Goal: Task Accomplishment & Management: Complete application form

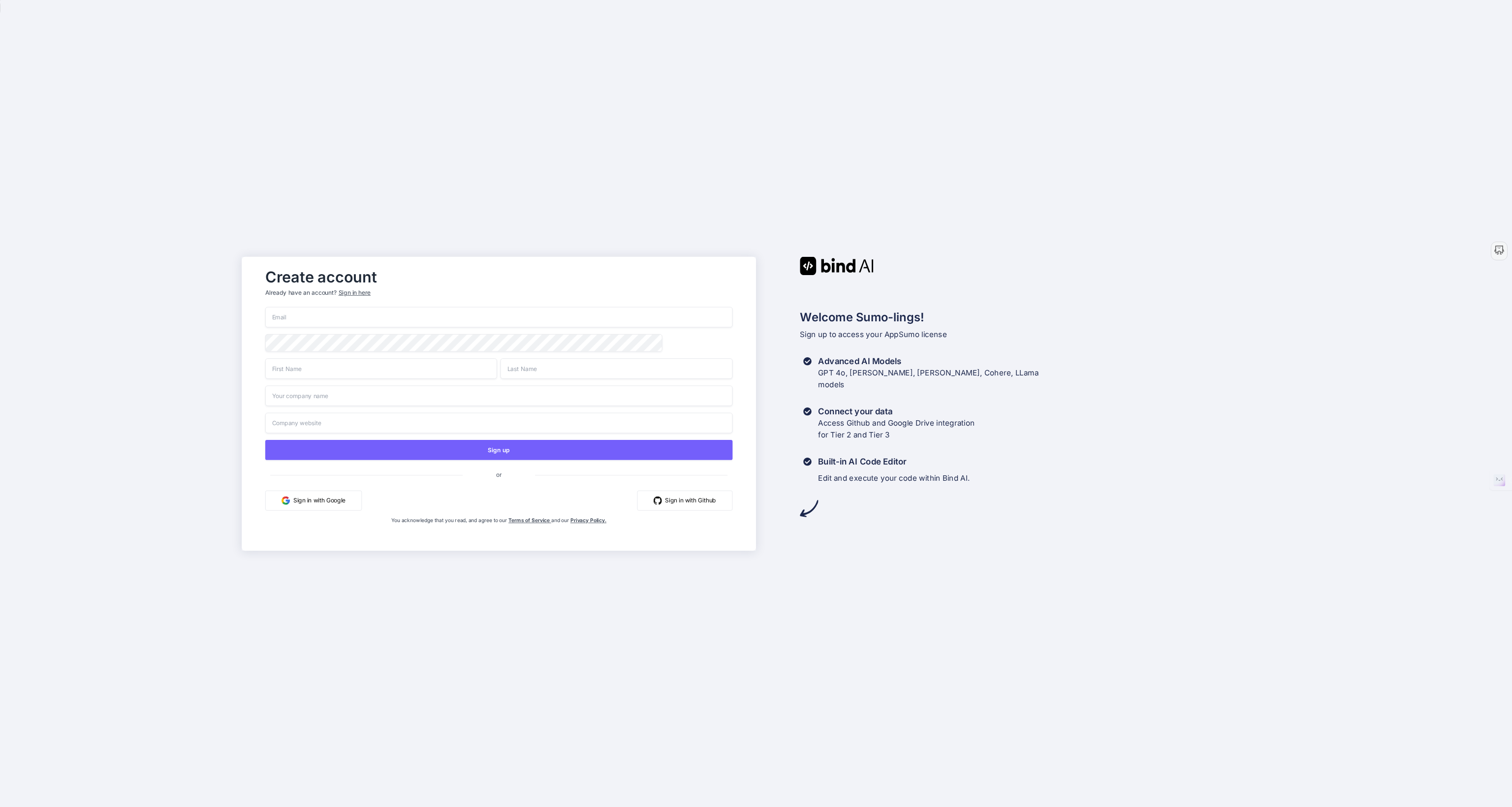
click at [367, 318] on input "email" at bounding box center [499, 316] width 467 height 21
type input "[EMAIL_ADDRESS][DOMAIN_NAME]"
type input "[PERSON_NAME]"
type input "DC Media House Ltd"
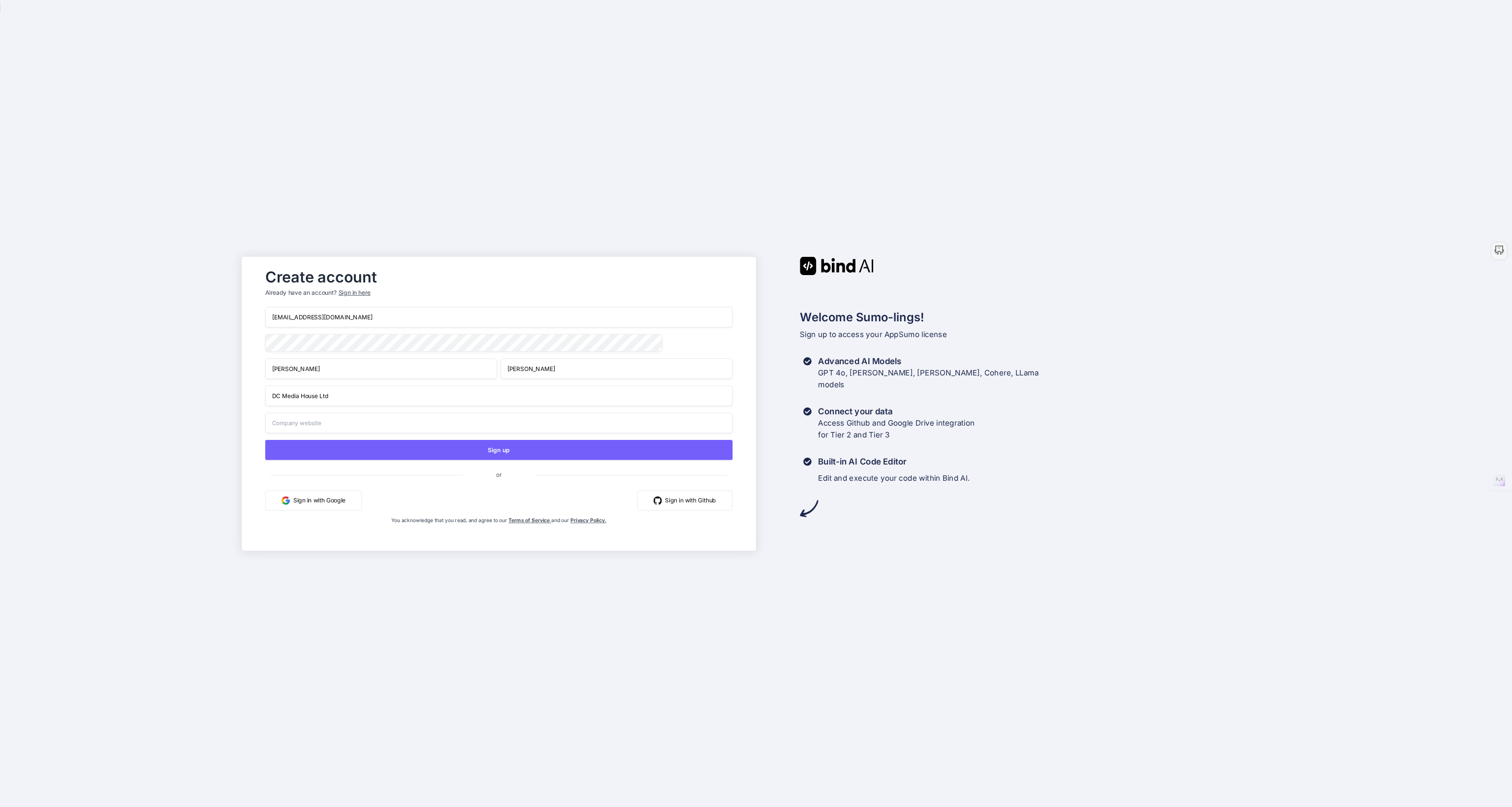
type input "DC Media House Ltd"
click at [300, 394] on input "DC Media House Ltd" at bounding box center [499, 396] width 467 height 21
drag, startPoint x: 345, startPoint y: 393, endPoint x: 220, endPoint y: 395, distance: 125.0
click at [220, 395] on div "Create account Already have an account? Sign in here [EMAIL_ADDRESS][DOMAIN_NAM…" at bounding box center [756, 403] width 1512 height 807
type input "D"
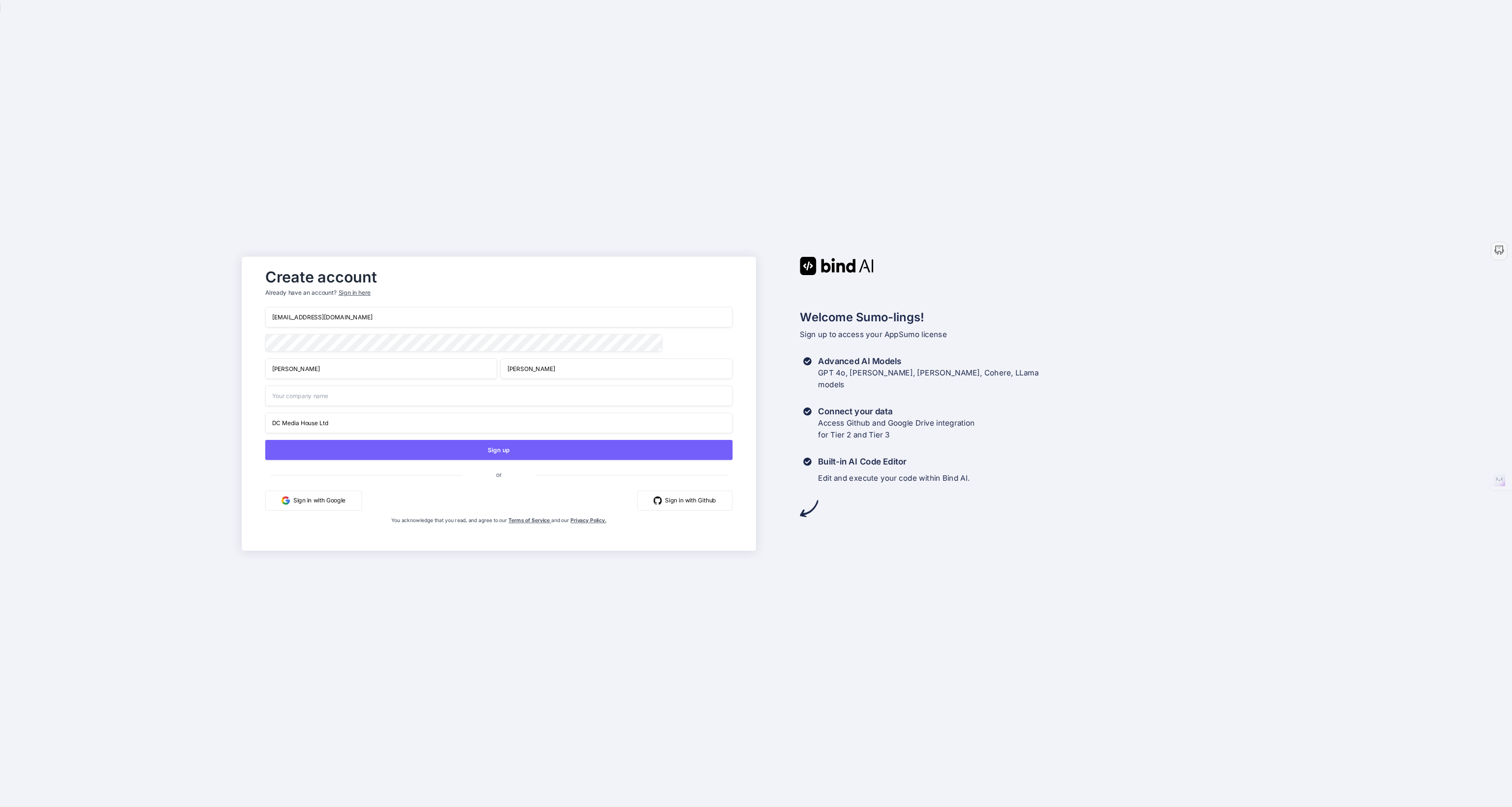
click at [316, 400] on input "text" at bounding box center [499, 396] width 467 height 21
type input "DC Media House Ltd"
click at [231, 412] on div "Create account Already have an account? Sign in here [EMAIL_ADDRESS][DOMAIN_NAM…" at bounding box center [756, 403] width 1512 height 807
click at [322, 505] on button "Sign in with Google" at bounding box center [313, 500] width 96 height 20
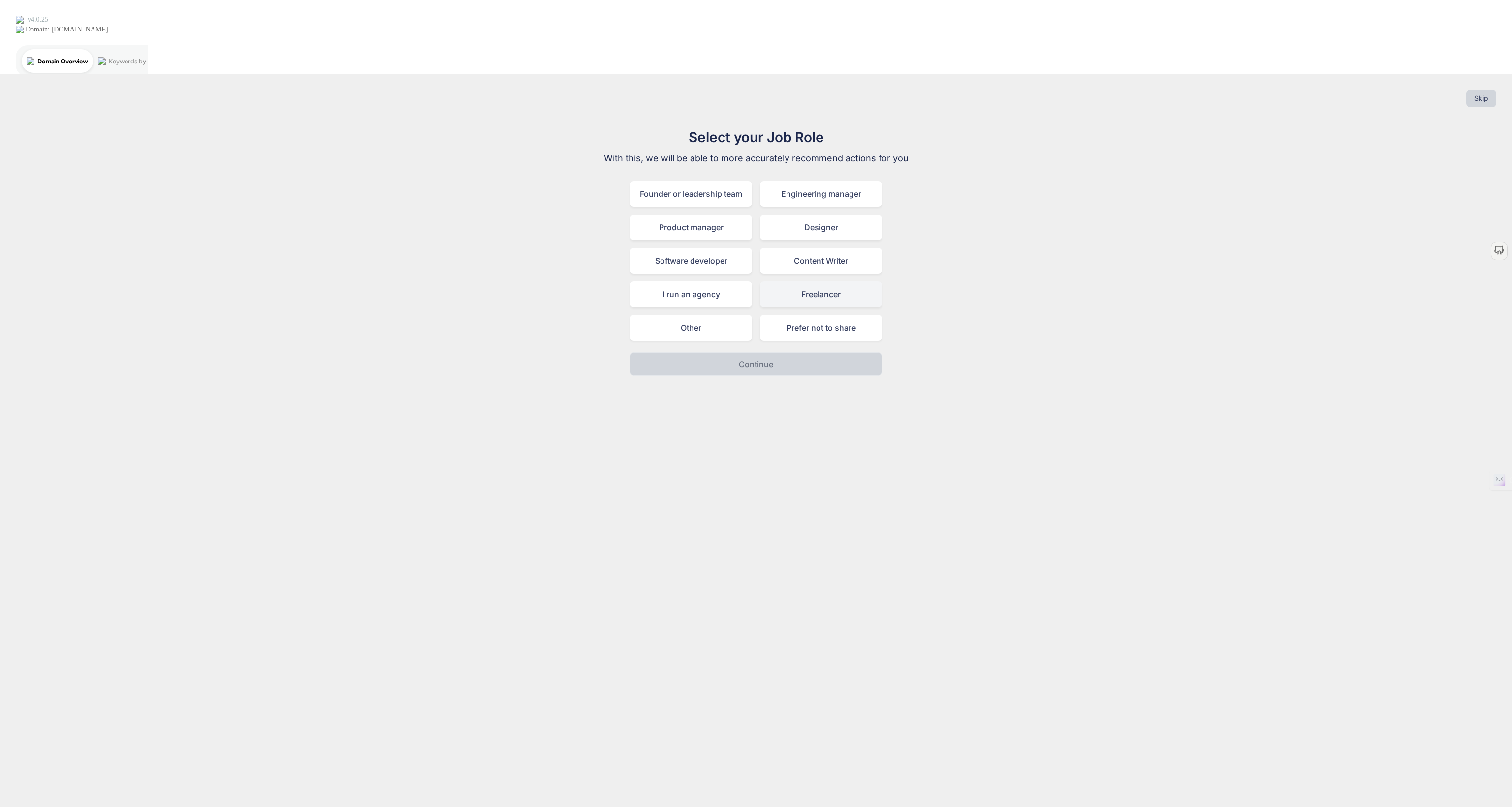
click at [835, 282] on div "Freelancer" at bounding box center [821, 295] width 122 height 26
click at [785, 352] on button "Continue" at bounding box center [755, 364] width 252 height 23
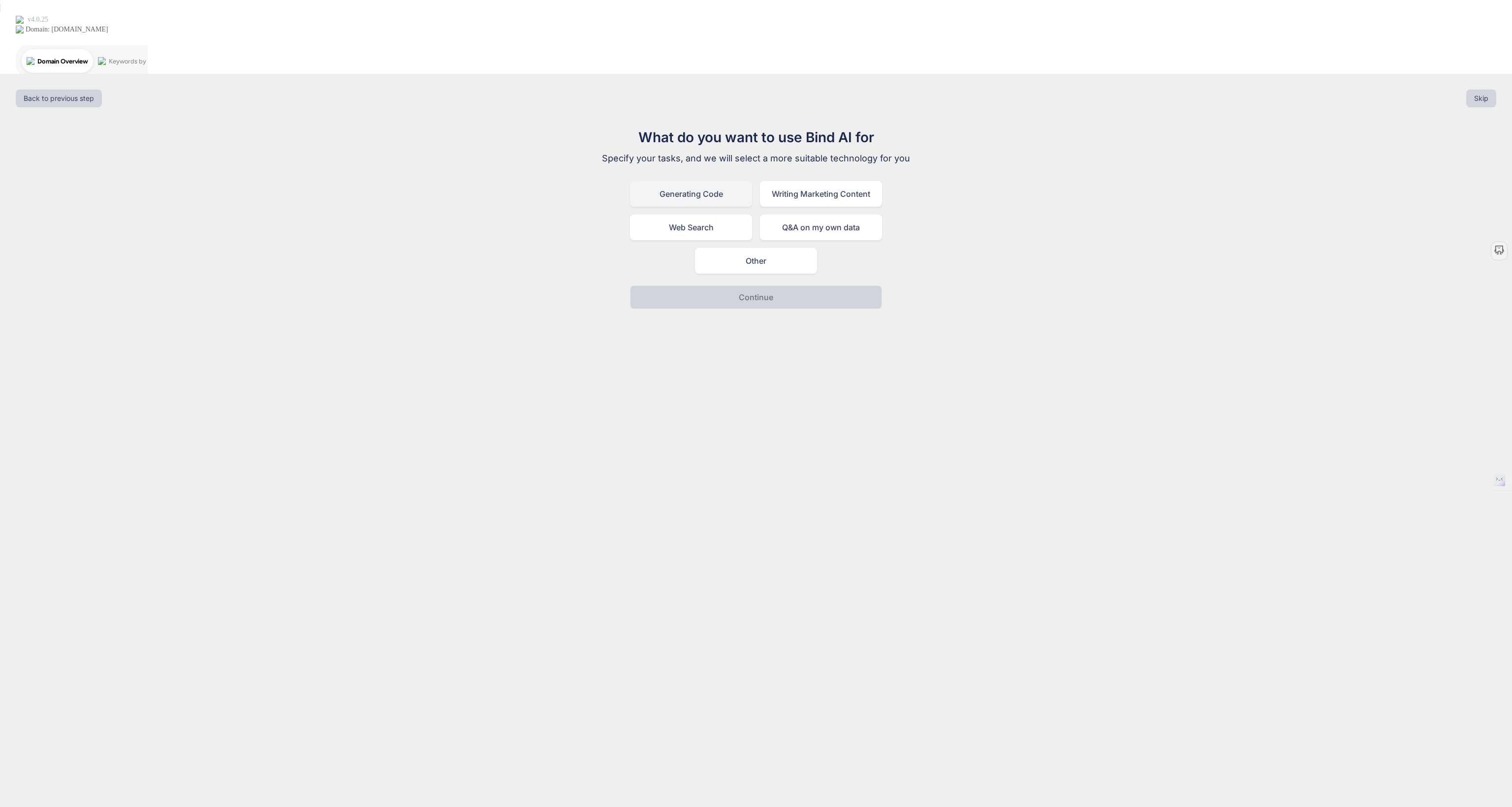
click at [669, 181] on div "Generating Code" at bounding box center [691, 194] width 122 height 26
click at [766, 291] on p "Continue" at bounding box center [756, 297] width 35 height 12
click at [791, 248] on div "I am not a developer, I want AI to generate code for me" at bounding box center [755, 261] width 252 height 26
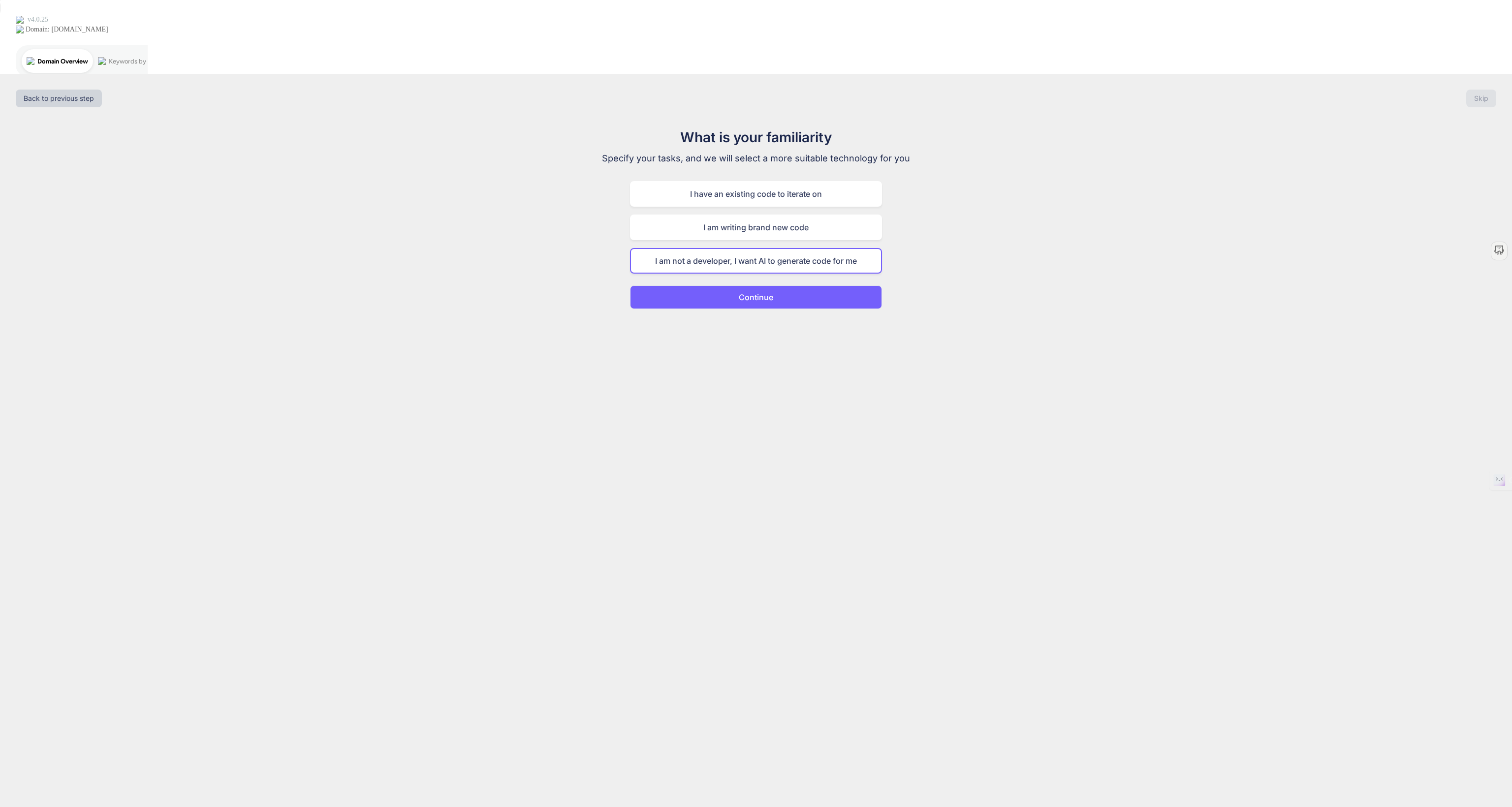
click at [788, 285] on button "Continue" at bounding box center [755, 297] width 252 height 23
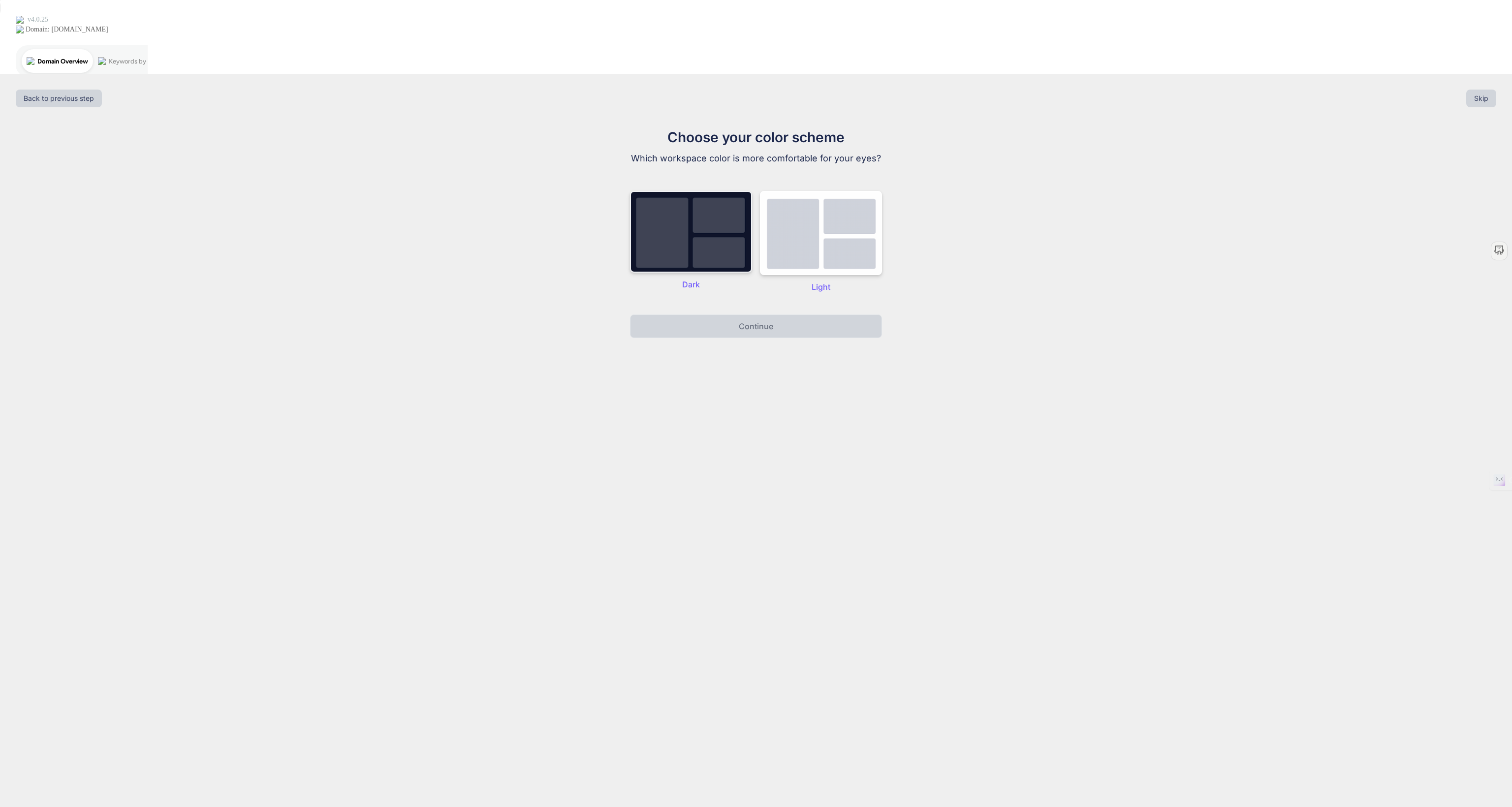
click at [694, 191] on img at bounding box center [691, 231] width 122 height 82
click at [776, 315] on button "Continue" at bounding box center [755, 326] width 252 height 23
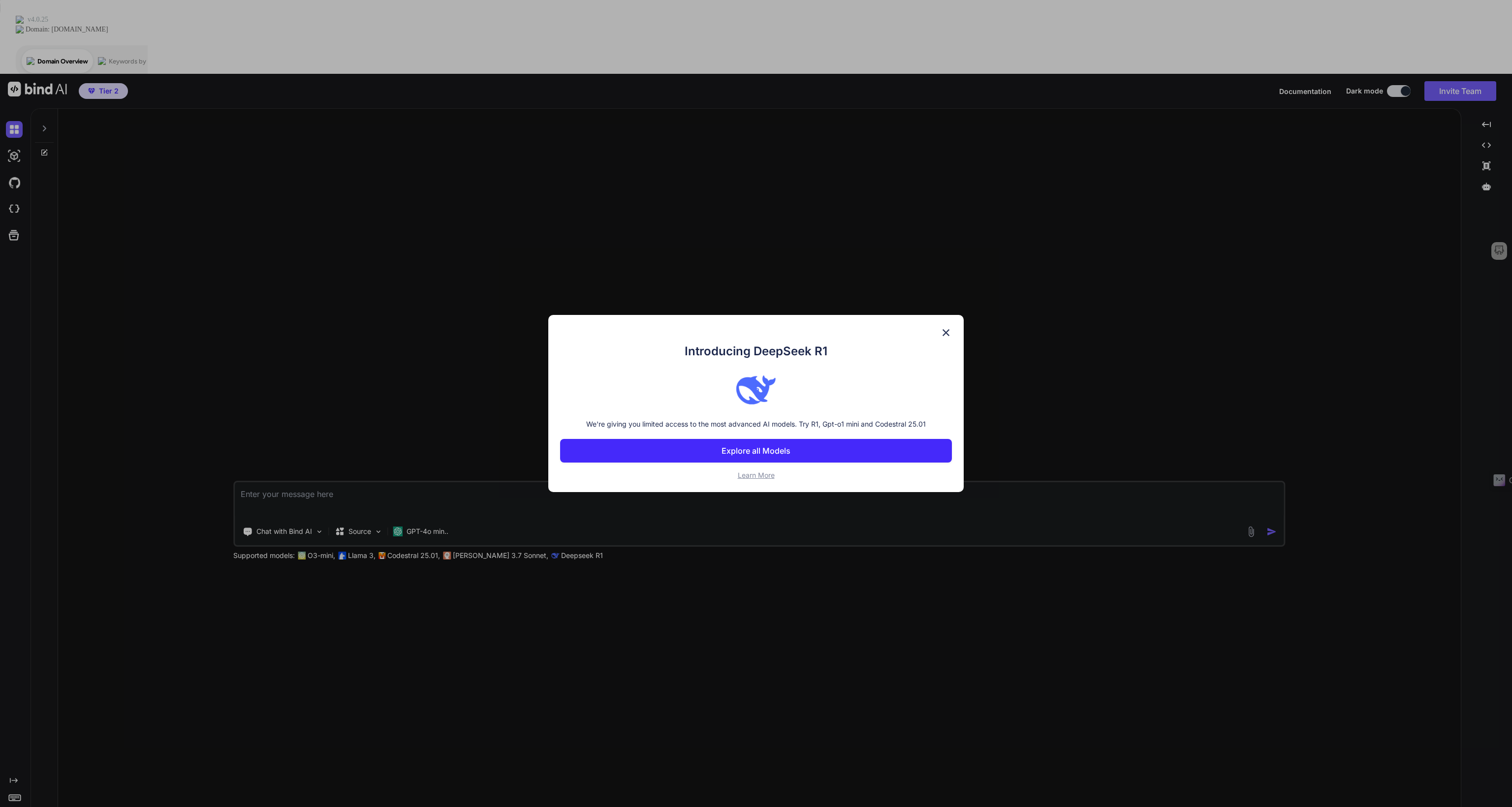
click at [945, 332] on img at bounding box center [946, 333] width 12 height 12
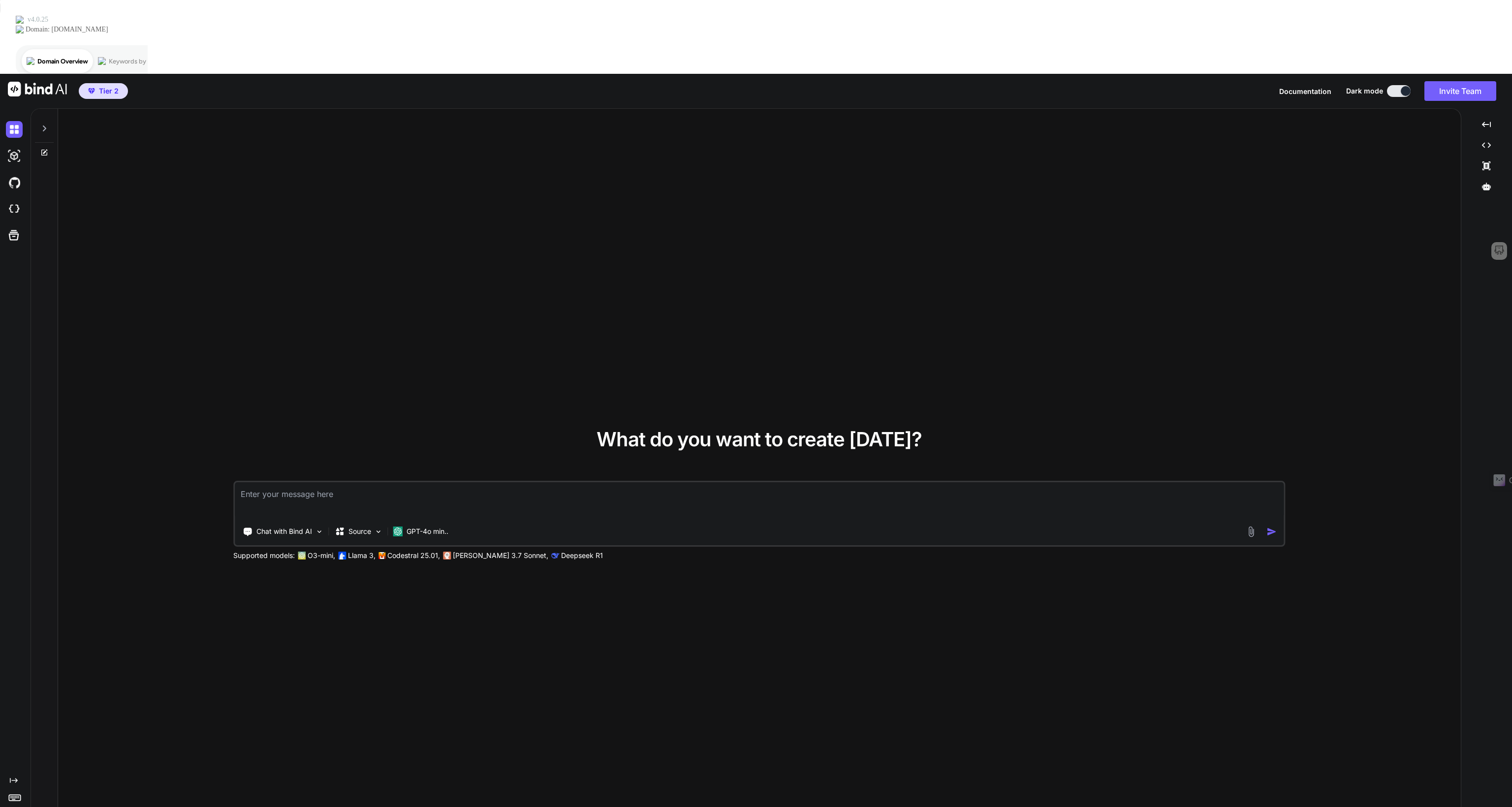
click at [31, 82] on img at bounding box center [37, 89] width 59 height 15
click at [11, 148] on img at bounding box center [14, 156] width 17 height 17
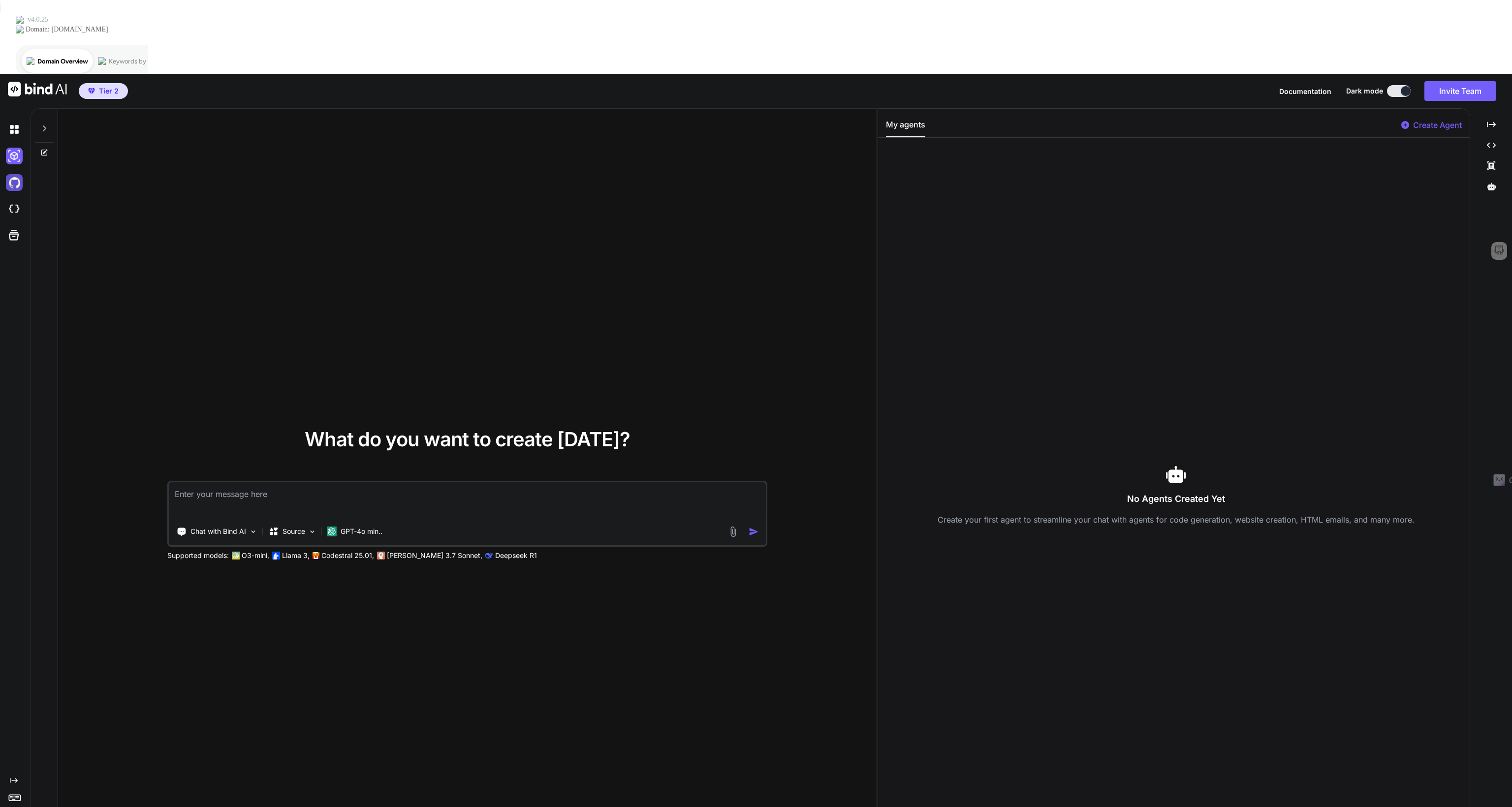
click at [12, 174] on img at bounding box center [14, 183] width 17 height 17
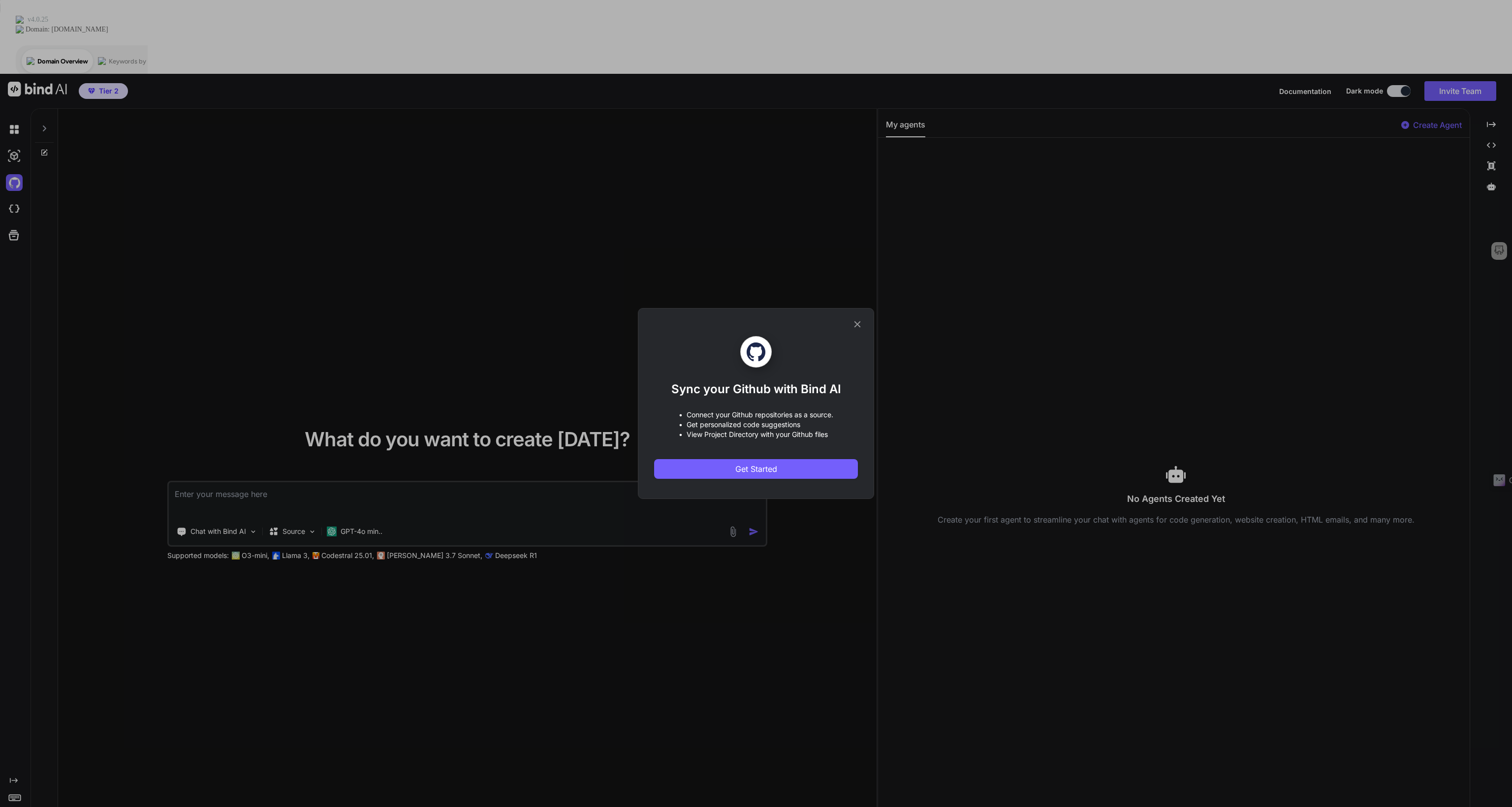
click at [12, 135] on div "Sync your Github with Bind AI • Connect your Github repositories as a source. •…" at bounding box center [756, 403] width 1512 height 807
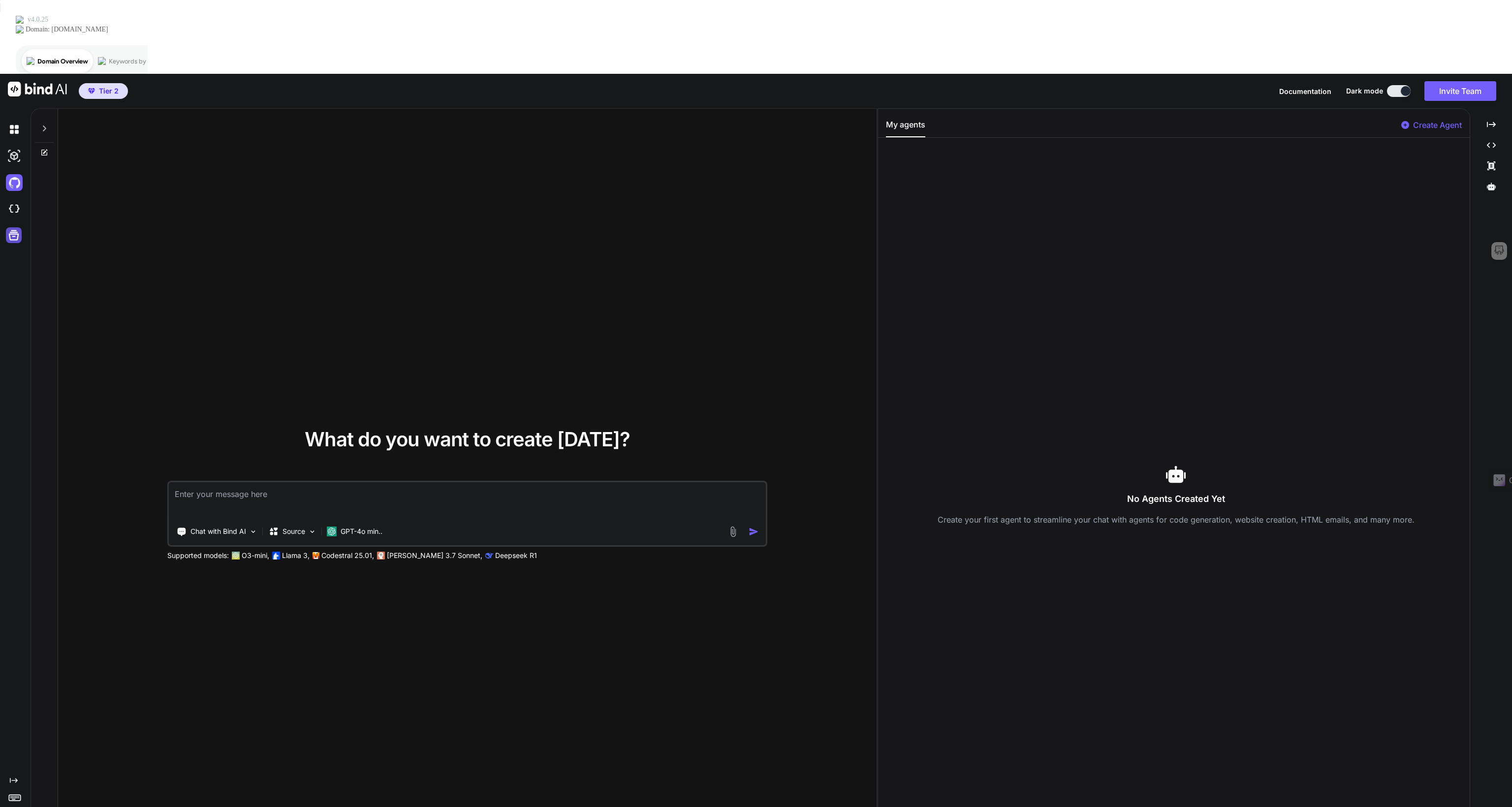
click at [11, 228] on icon at bounding box center [14, 235] width 14 height 13
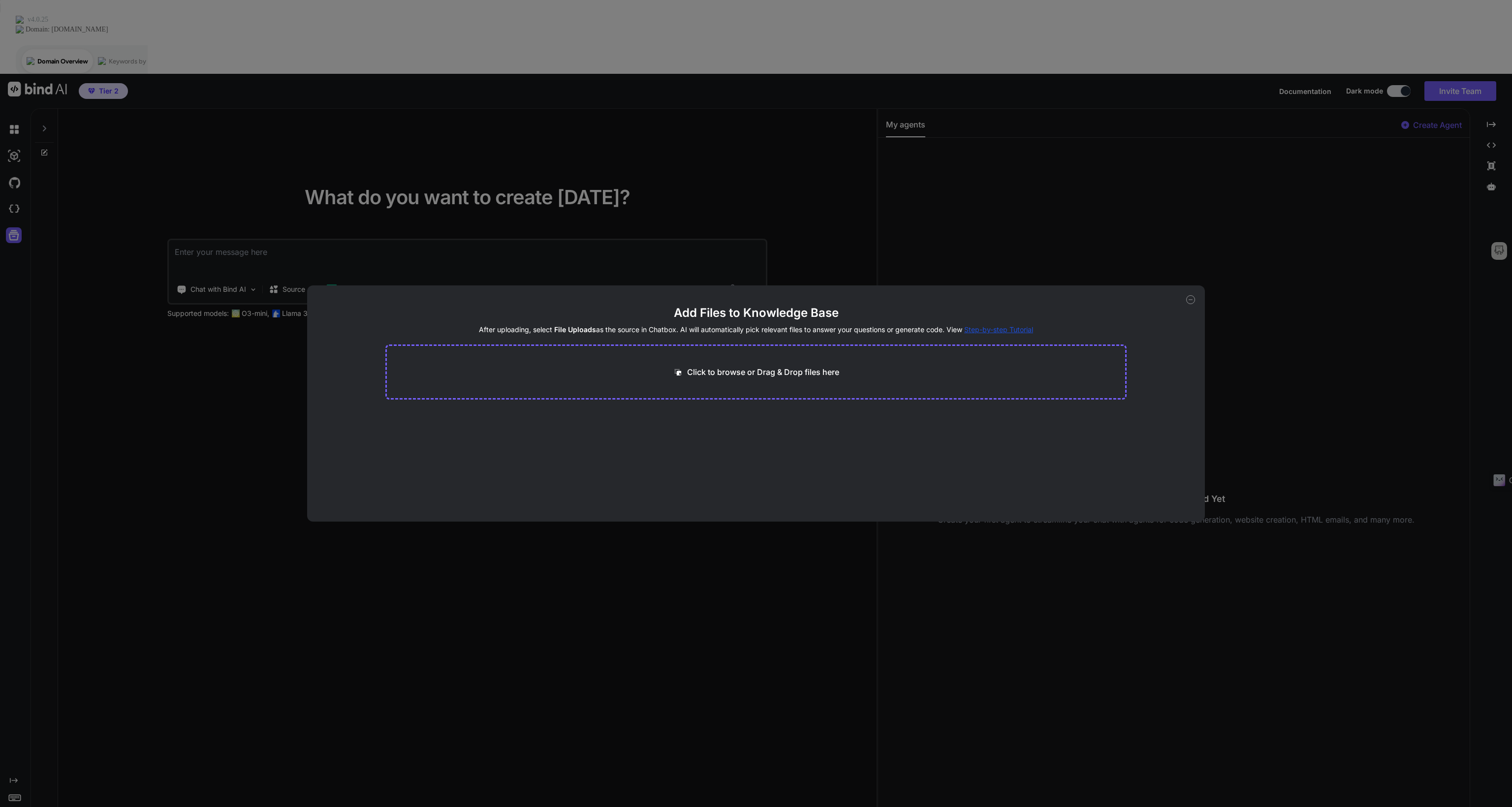
click at [1191, 300] on icon at bounding box center [1190, 299] width 9 height 9
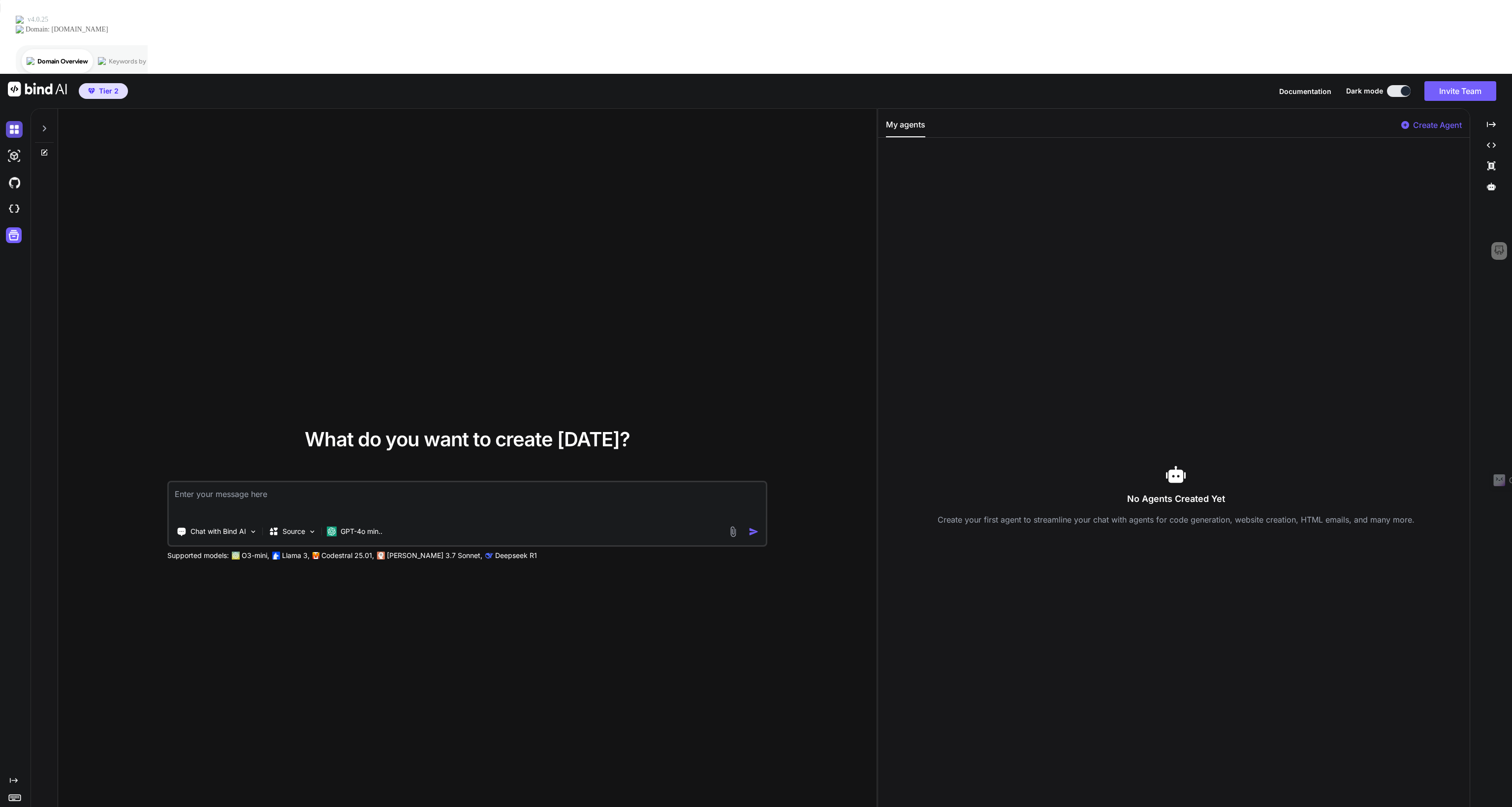
click at [16, 121] on img at bounding box center [14, 129] width 17 height 17
